Goal: Navigation & Orientation: Find specific page/section

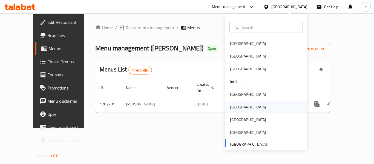
click at [236, 110] on div "[GEOGRAPHIC_DATA]" at bounding box center [248, 107] width 36 height 6
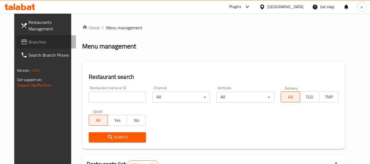
click at [28, 42] on span "Branches" at bounding box center [49, 42] width 43 height 7
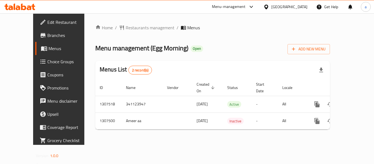
click at [306, 4] on div "[GEOGRAPHIC_DATA]" at bounding box center [290, 7] width 36 height 6
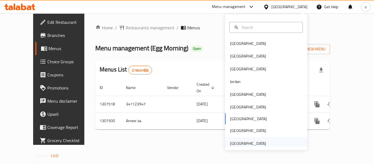
click at [252, 140] on div "[GEOGRAPHIC_DATA]" at bounding box center [248, 143] width 45 height 13
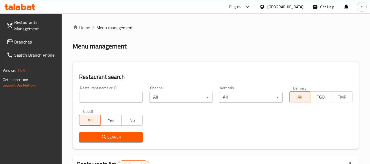
click at [28, 39] on span "Branches" at bounding box center [35, 42] width 43 height 7
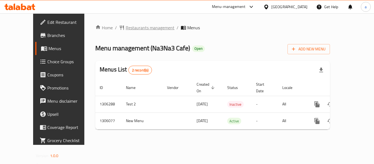
click at [126, 26] on span "Restaurants management" at bounding box center [150, 27] width 49 height 7
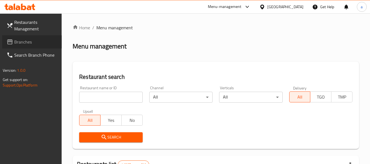
click at [15, 43] on span "Branches" at bounding box center [35, 42] width 43 height 7
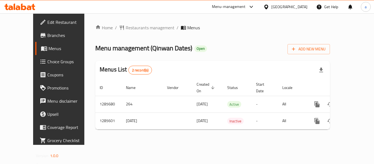
click at [290, 7] on div "[GEOGRAPHIC_DATA]" at bounding box center [290, 7] width 36 height 6
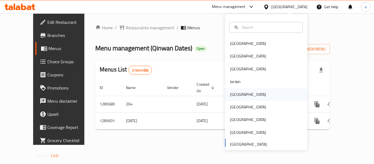
click at [243, 94] on div "[GEOGRAPHIC_DATA]" at bounding box center [266, 94] width 82 height 13
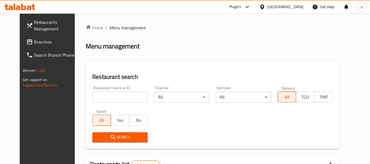
click at [34, 44] on span "Branches" at bounding box center [55, 42] width 43 height 7
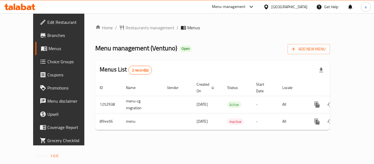
click at [293, 8] on div "[GEOGRAPHIC_DATA]" at bounding box center [290, 7] width 36 height 6
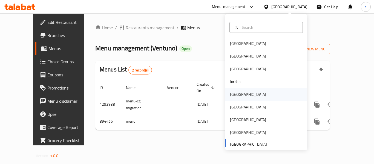
click at [237, 97] on div "[GEOGRAPHIC_DATA]" at bounding box center [248, 95] width 36 height 6
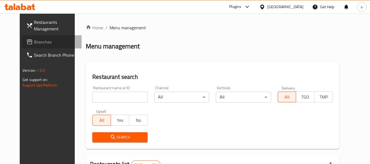
click at [51, 38] on link "Branches" at bounding box center [52, 41] width 60 height 13
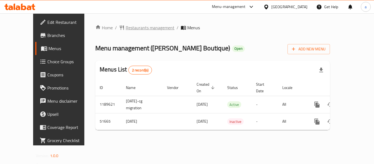
click at [126, 25] on span "Restaurants management" at bounding box center [150, 27] width 49 height 7
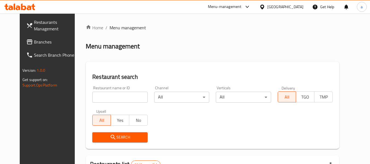
click at [34, 42] on span "Branches" at bounding box center [55, 42] width 43 height 7
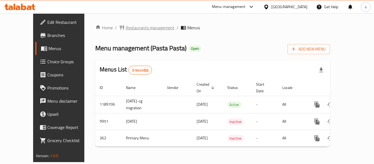
click at [126, 27] on span "Restaurants management" at bounding box center [150, 27] width 49 height 7
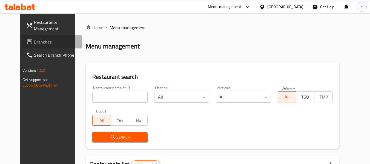
click at [38, 39] on span "Branches" at bounding box center [55, 42] width 43 height 7
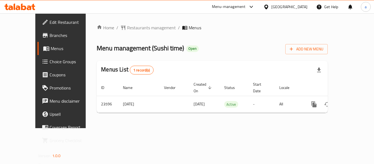
click at [297, 7] on div "[GEOGRAPHIC_DATA]" at bounding box center [290, 7] width 36 height 6
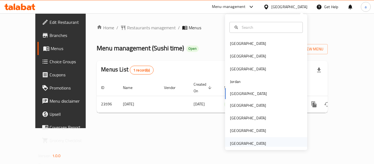
click at [256, 144] on div "[GEOGRAPHIC_DATA]" at bounding box center [248, 144] width 36 height 6
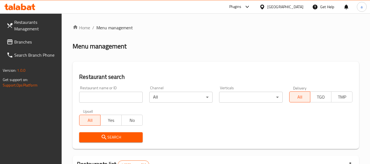
click at [39, 44] on span "Branches" at bounding box center [35, 42] width 43 height 7
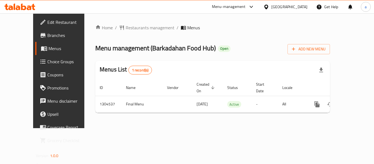
click at [275, 8] on div "[GEOGRAPHIC_DATA]" at bounding box center [290, 7] width 36 height 6
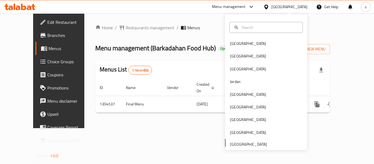
click at [199, 19] on div "Home / Restaurants management / Menus Menu management ( Barkadahan Food Hub ) O…" at bounding box center [212, 70] width 257 height 115
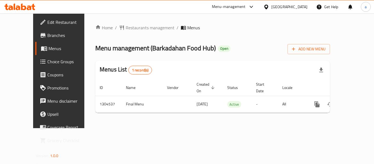
click at [134, 23] on div "Home / Restaurants management / Menus Menu management ( Barkadahan Food Hub ) O…" at bounding box center [212, 70] width 257 height 115
click at [132, 27] on span "Restaurants management" at bounding box center [150, 27] width 49 height 7
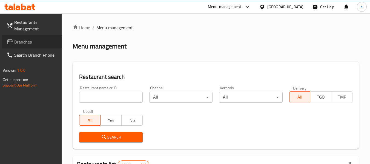
click at [23, 39] on span "Branches" at bounding box center [35, 42] width 43 height 7
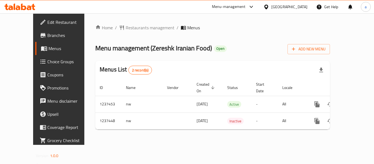
click at [287, 7] on div "[GEOGRAPHIC_DATA]" at bounding box center [290, 7] width 36 height 6
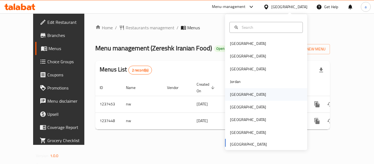
click at [235, 94] on div "[GEOGRAPHIC_DATA]" at bounding box center [248, 95] width 36 height 6
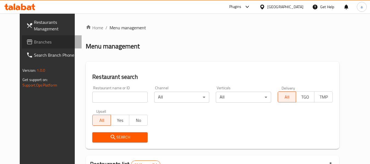
click at [34, 42] on span "Branches" at bounding box center [55, 42] width 43 height 7
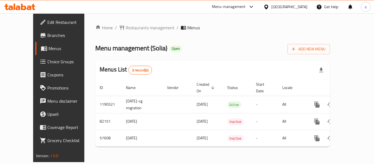
click at [272, 5] on div at bounding box center [268, 7] width 8 height 6
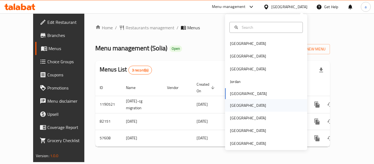
click at [232, 104] on div "[GEOGRAPHIC_DATA]" at bounding box center [248, 105] width 36 height 6
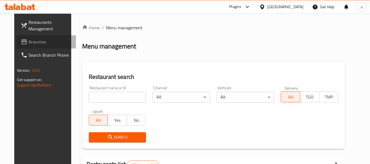
click at [38, 44] on span "Branches" at bounding box center [49, 42] width 43 height 7
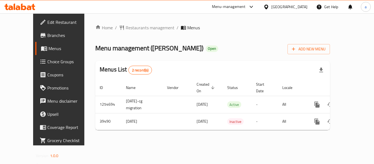
click at [272, 8] on div at bounding box center [268, 7] width 8 height 6
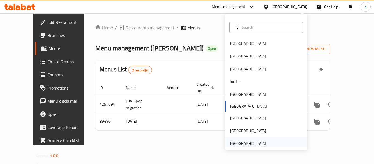
click at [249, 140] on div "[GEOGRAPHIC_DATA]" at bounding box center [248, 143] width 45 height 13
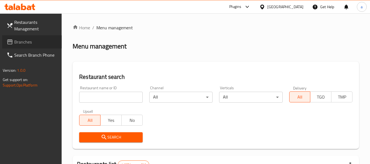
click at [26, 44] on span "Branches" at bounding box center [35, 42] width 43 height 7
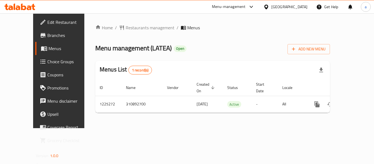
click at [280, 6] on div "[GEOGRAPHIC_DATA]" at bounding box center [290, 7] width 36 height 6
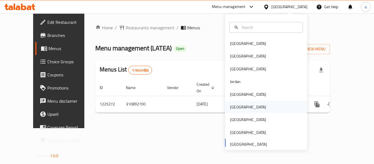
click at [238, 108] on div "[GEOGRAPHIC_DATA]" at bounding box center [248, 107] width 45 height 13
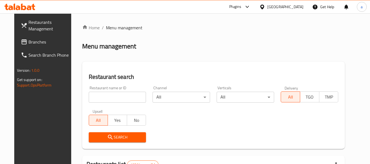
click at [44, 44] on span "Branches" at bounding box center [49, 42] width 43 height 7
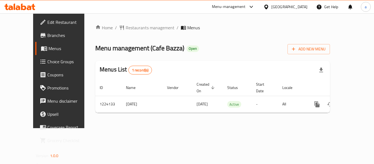
click at [298, 5] on div "[GEOGRAPHIC_DATA]" at bounding box center [290, 7] width 36 height 6
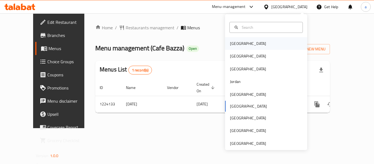
click at [260, 46] on div "[GEOGRAPHIC_DATA]" at bounding box center [266, 43] width 82 height 13
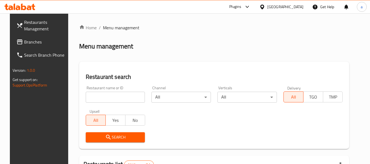
click at [30, 42] on span "Branches" at bounding box center [45, 42] width 43 height 7
